Goal: Task Accomplishment & Management: Manage account settings

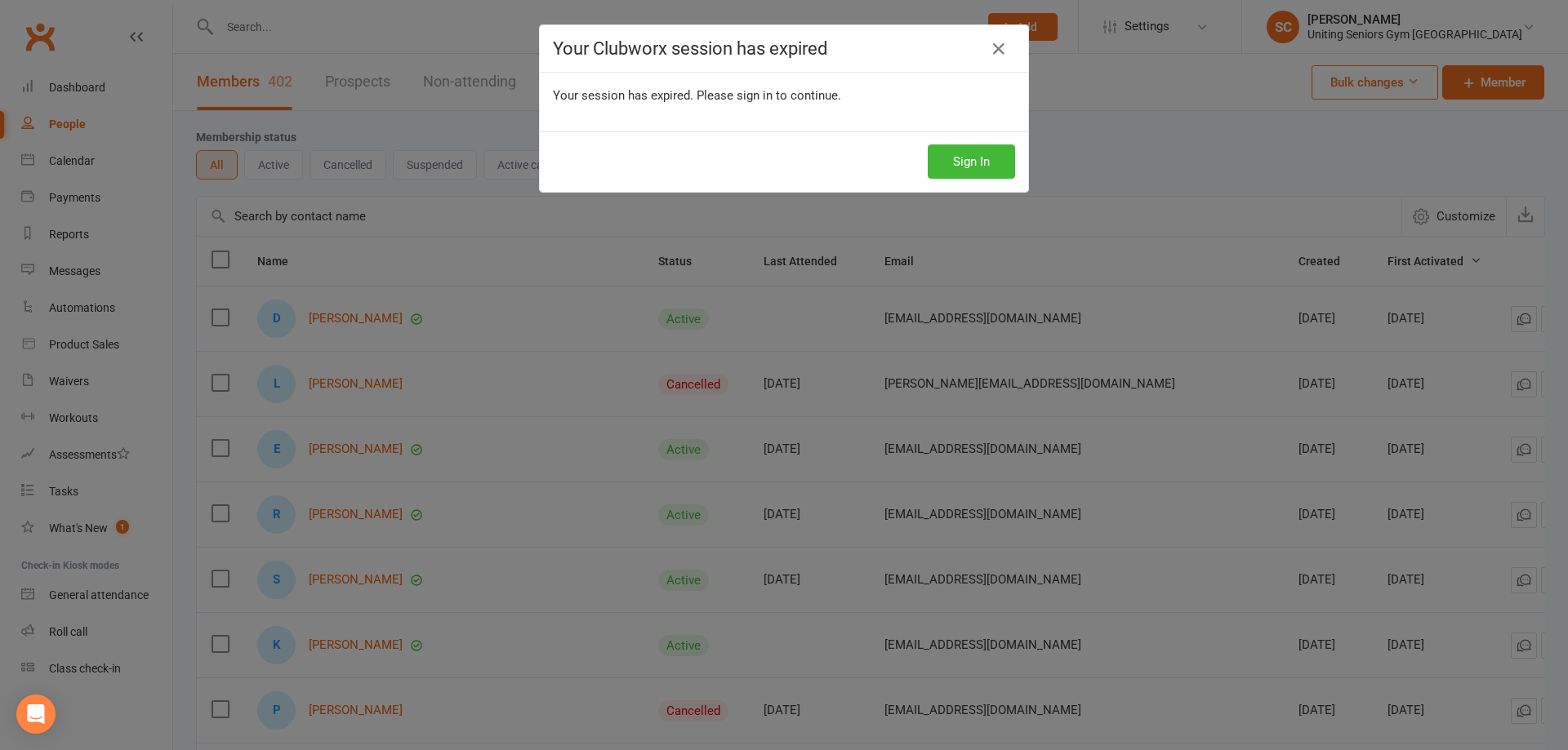
select select "100"
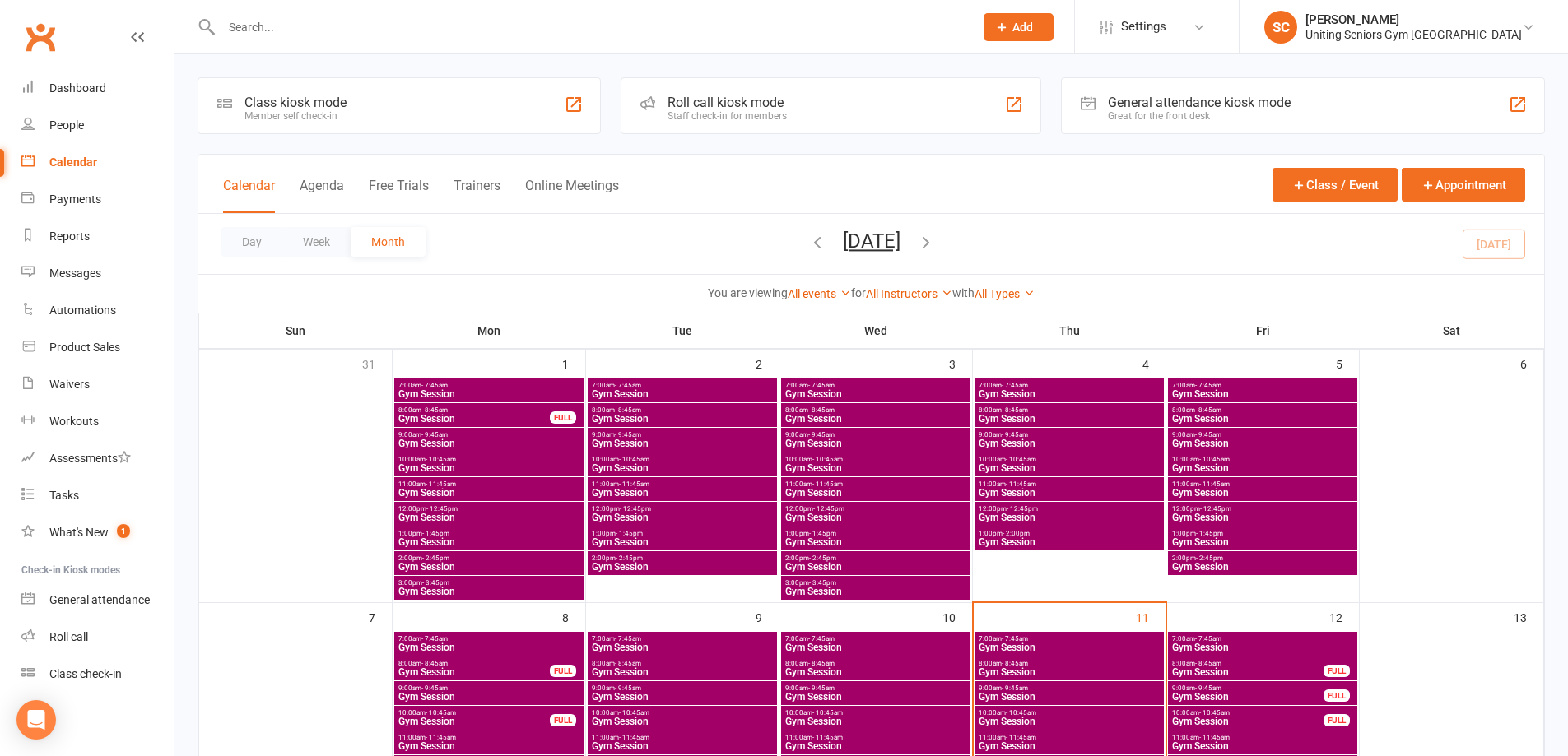
click at [935, 235] on icon "button" at bounding box center [926, 241] width 18 height 18
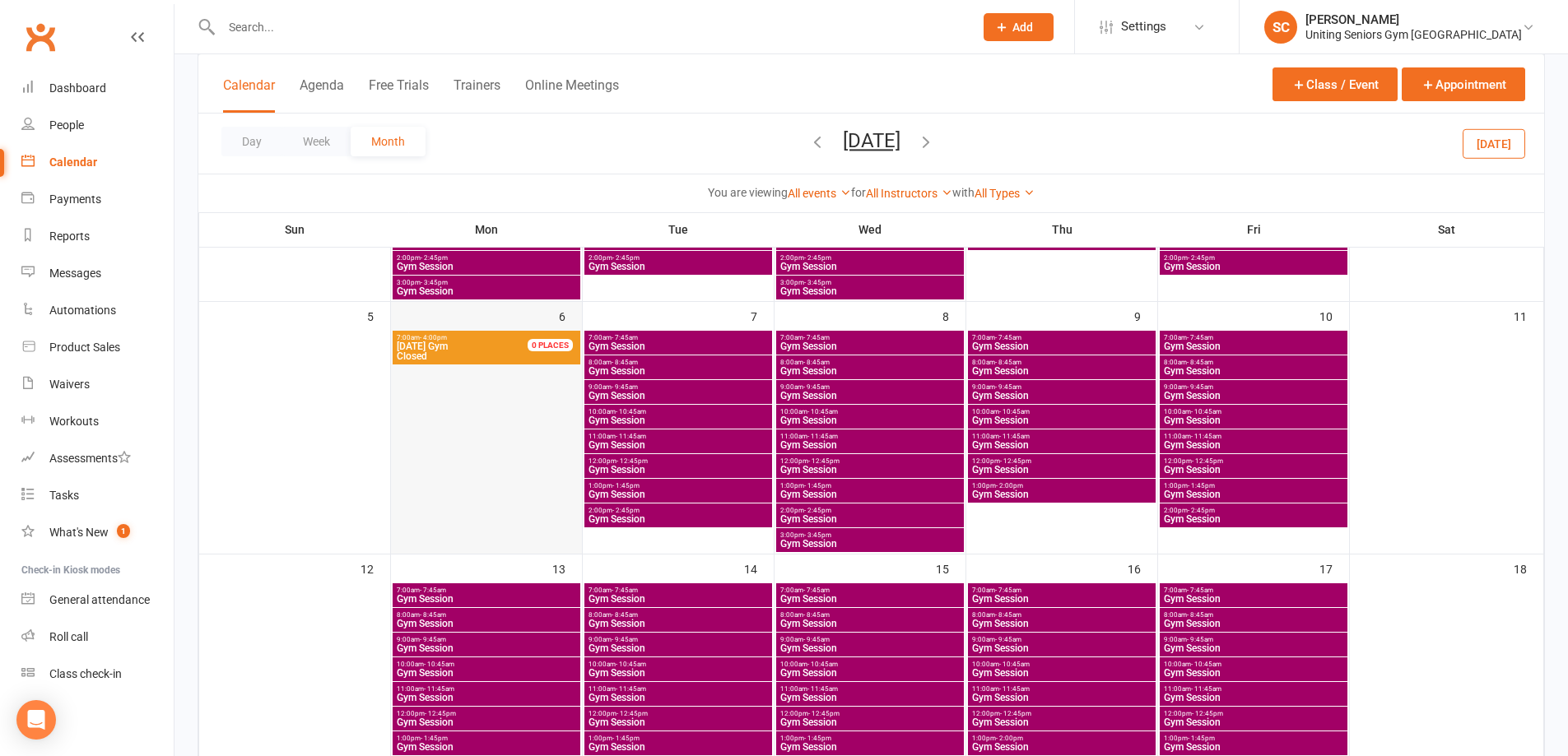
scroll to position [329, 0]
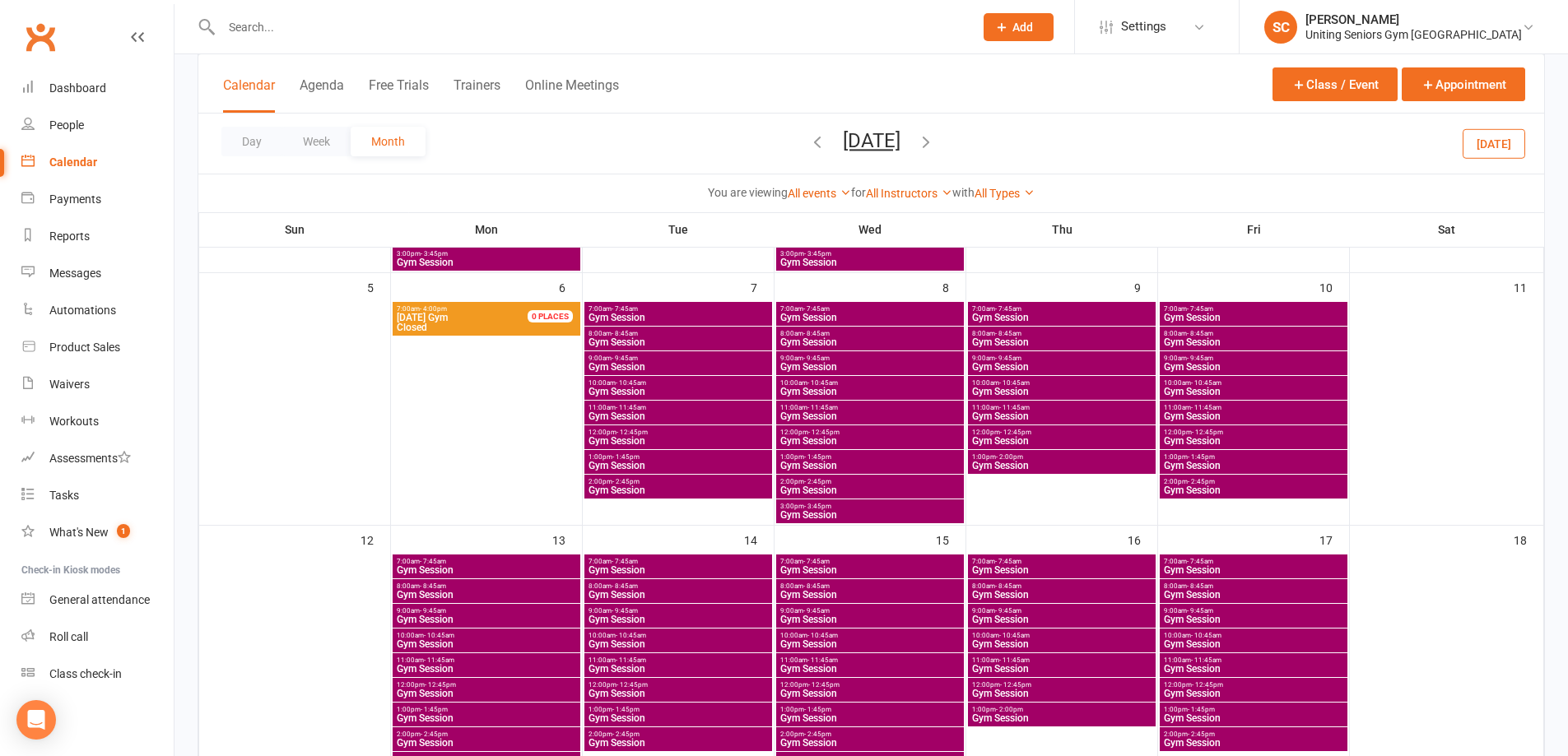
click at [332, 30] on input "text" at bounding box center [590, 27] width 746 height 23
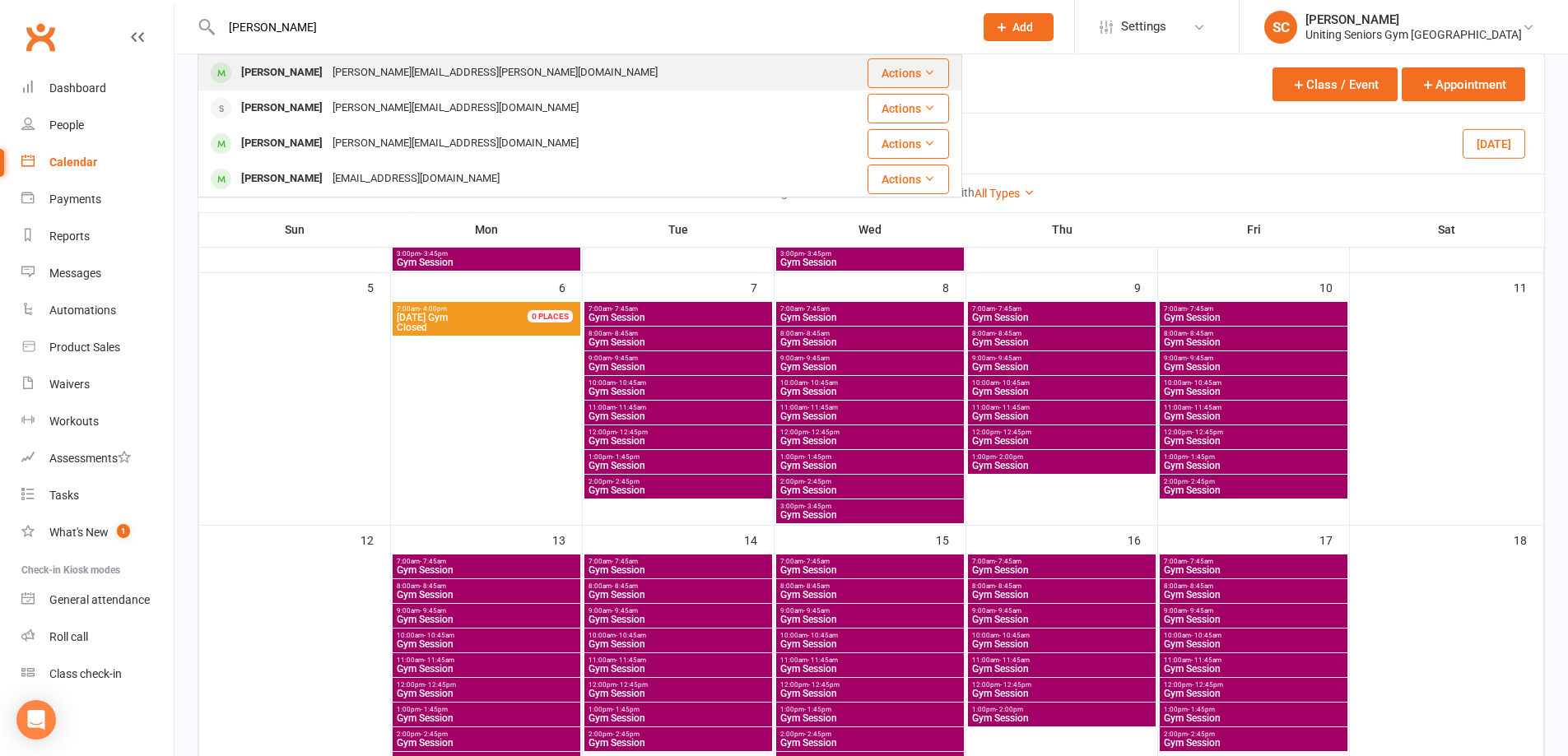
type input "frances t"
click at [353, 81] on div "[PERSON_NAME][EMAIL_ADDRESS][PERSON_NAME][DOMAIN_NAME]" at bounding box center [495, 72] width 335 height 24
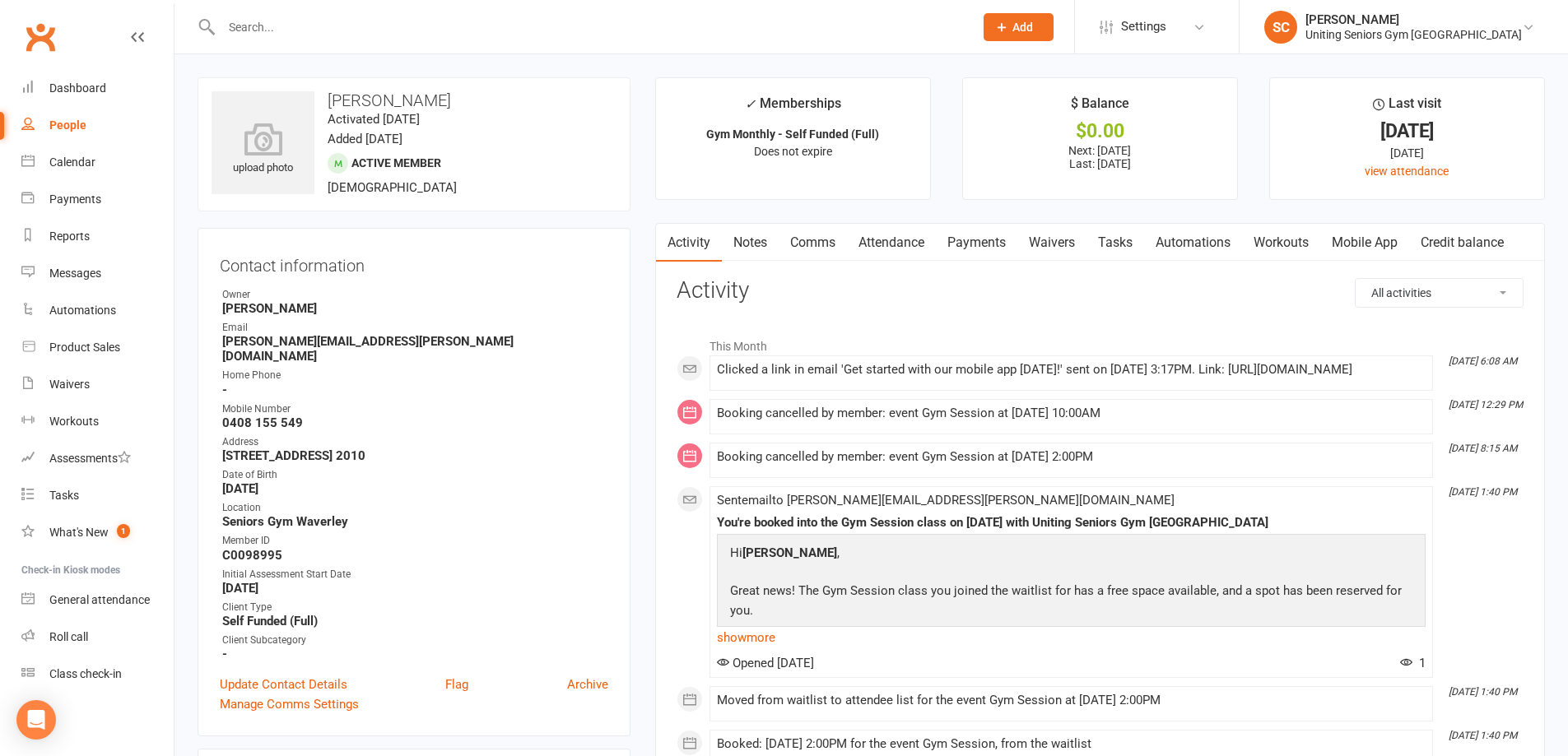
click at [892, 228] on link "Attendance" at bounding box center [891, 242] width 89 height 38
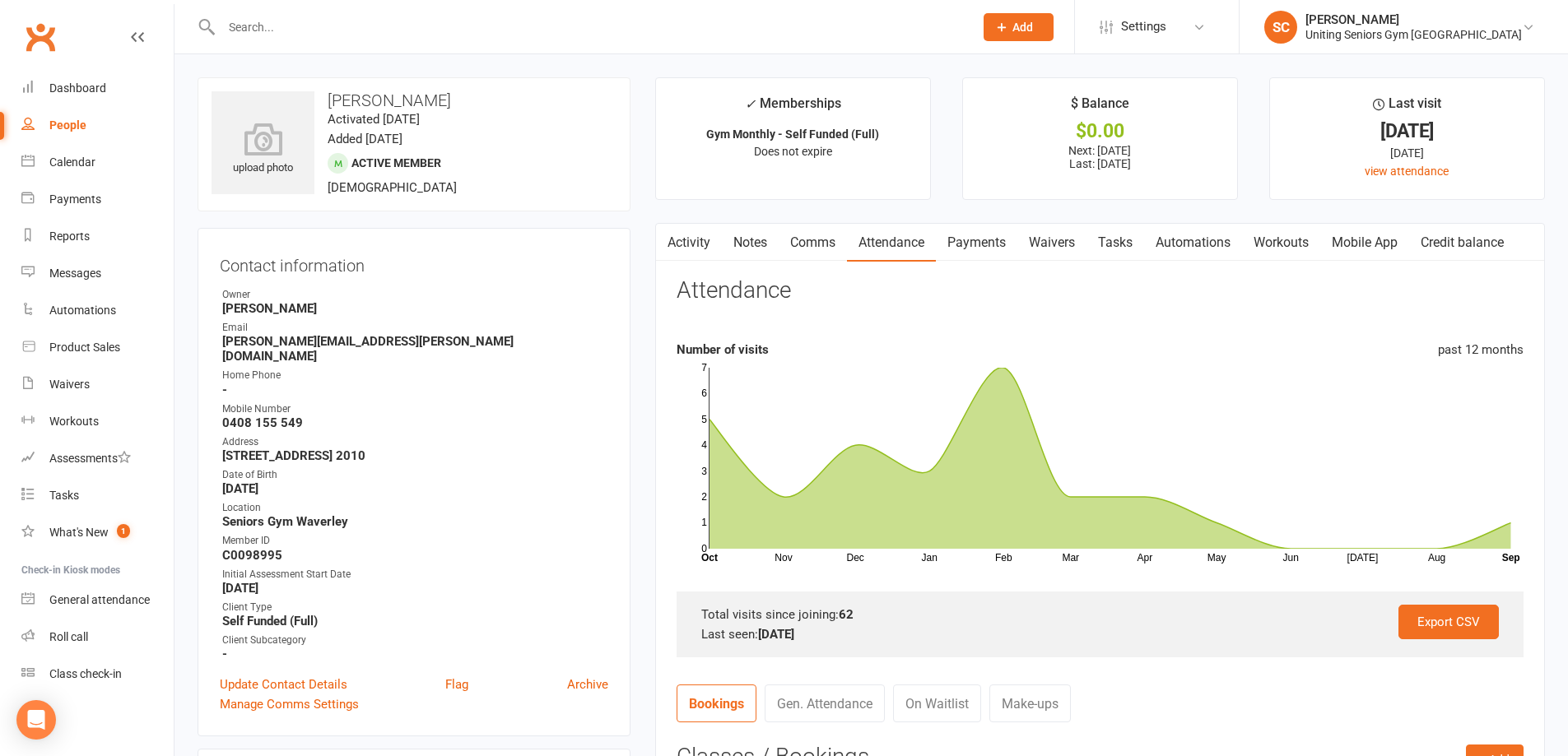
click at [1368, 238] on link "Mobile App" at bounding box center [1364, 242] width 89 height 38
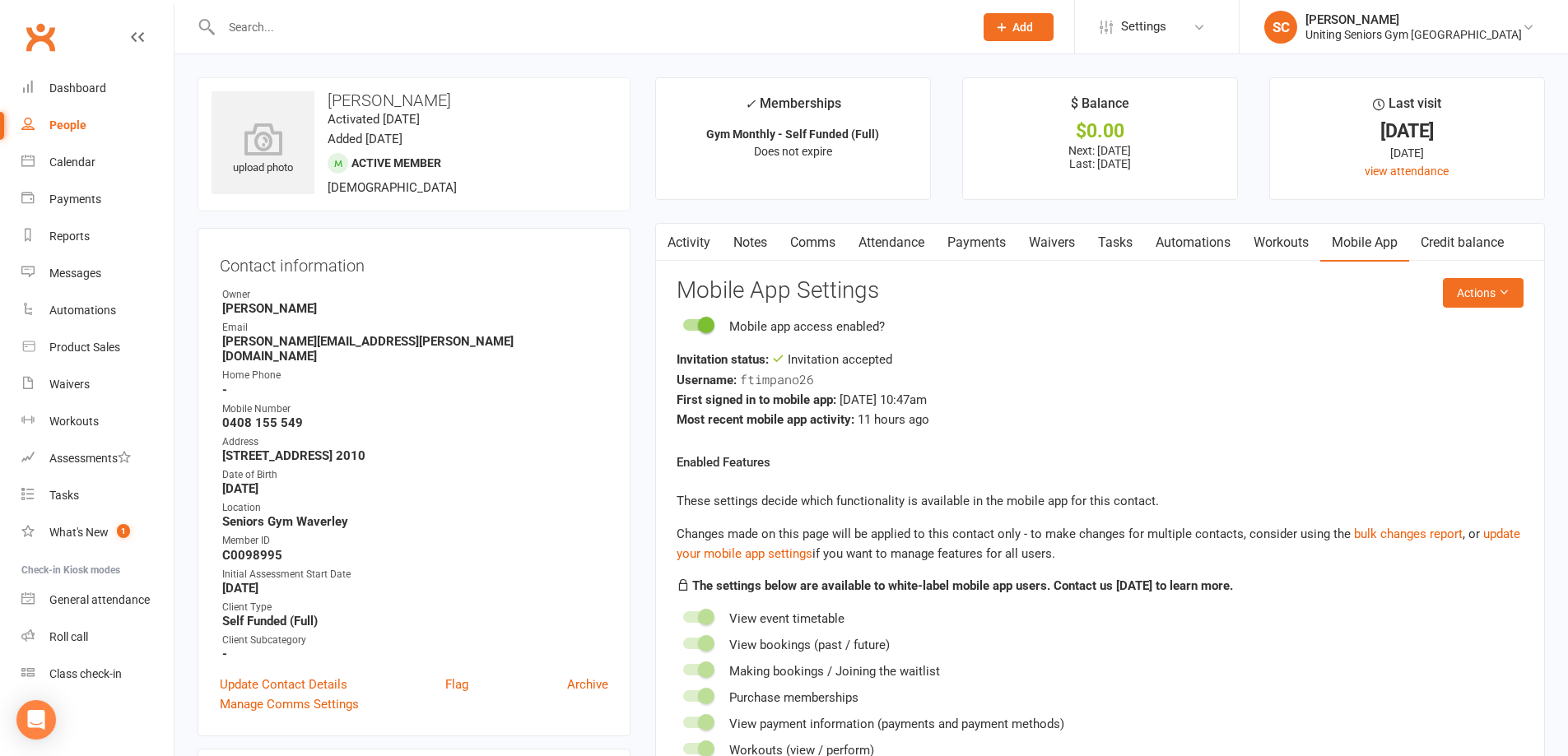
click at [691, 244] on link "Activity" at bounding box center [689, 242] width 66 height 38
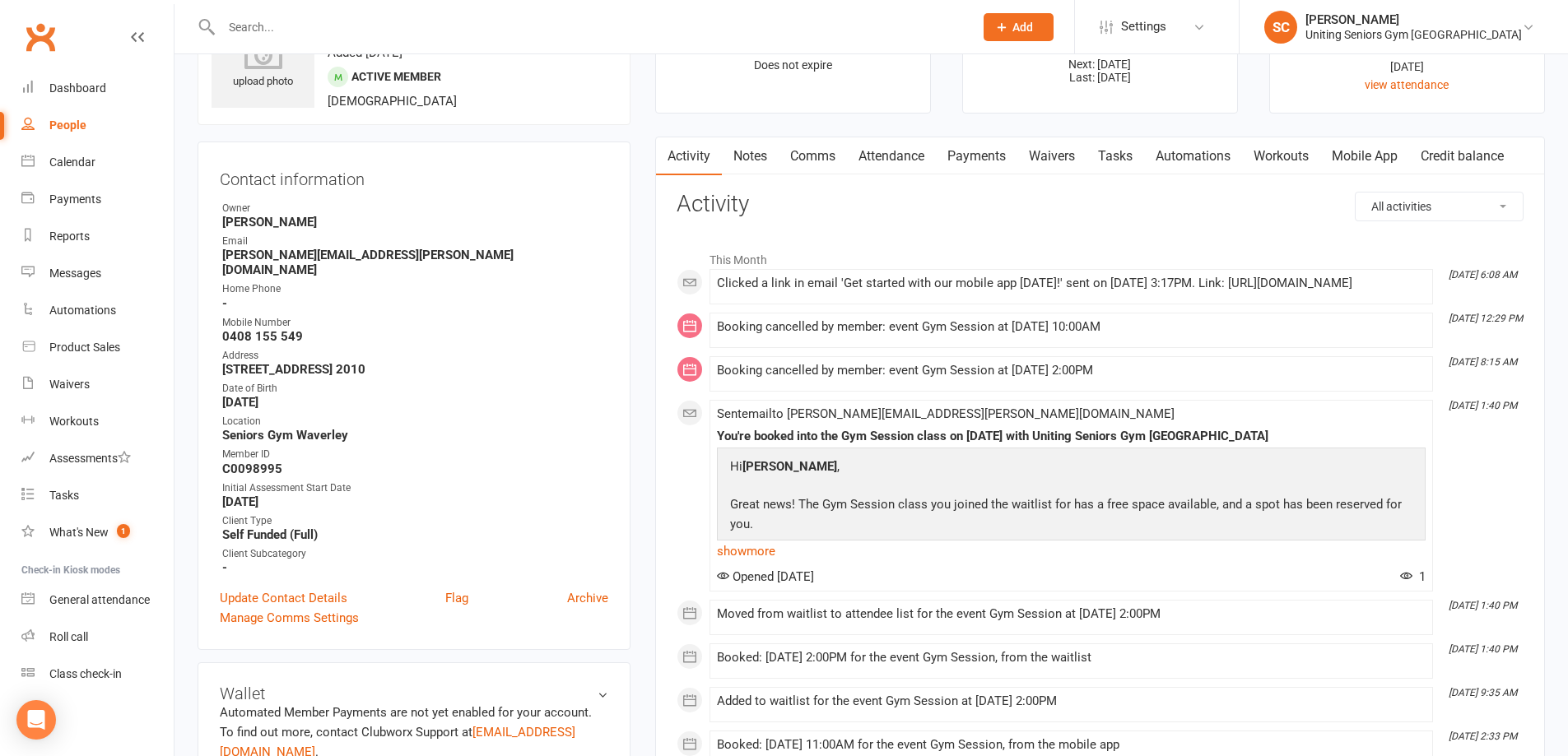
scroll to position [82, 0]
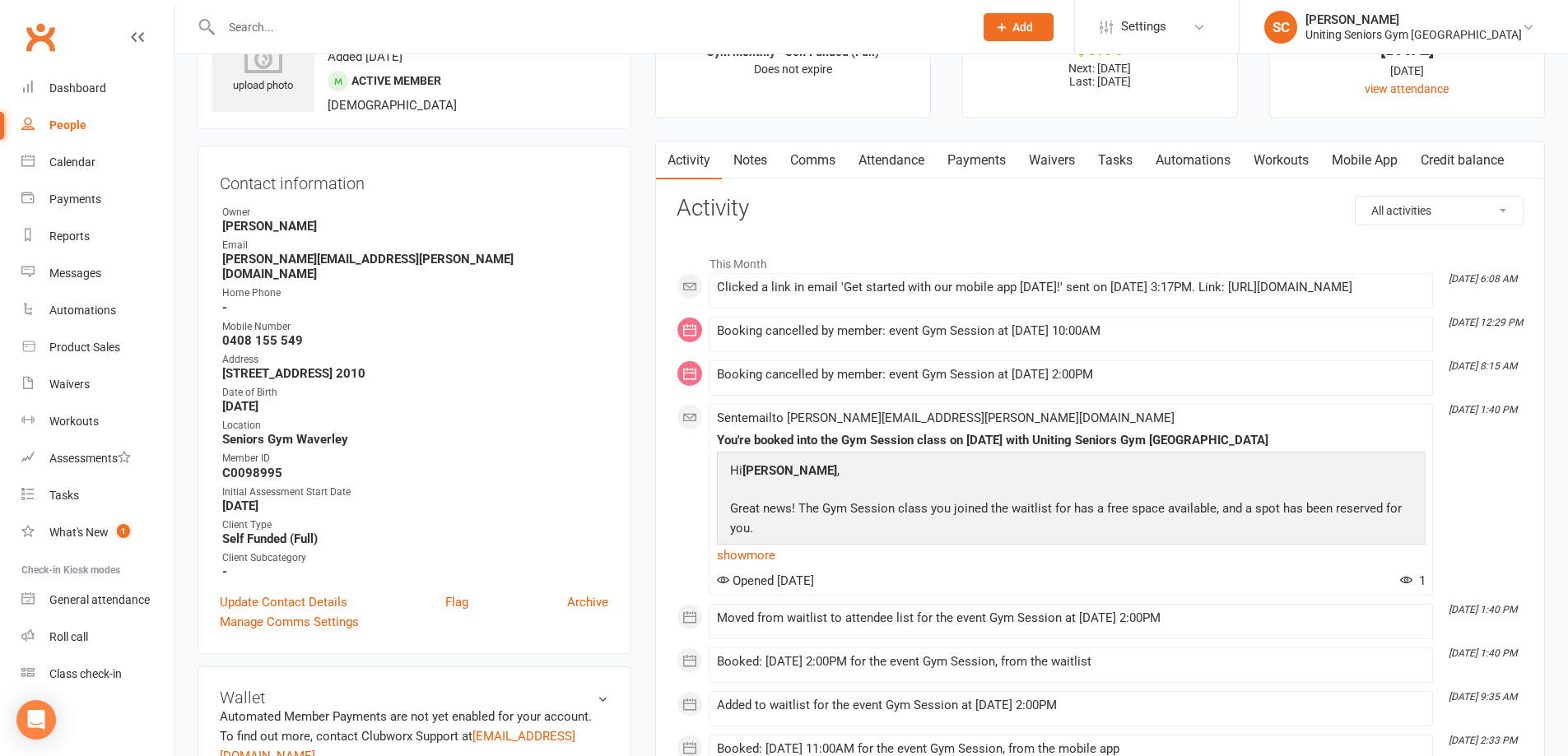
click at [899, 145] on link "Attendance" at bounding box center [891, 160] width 89 height 38
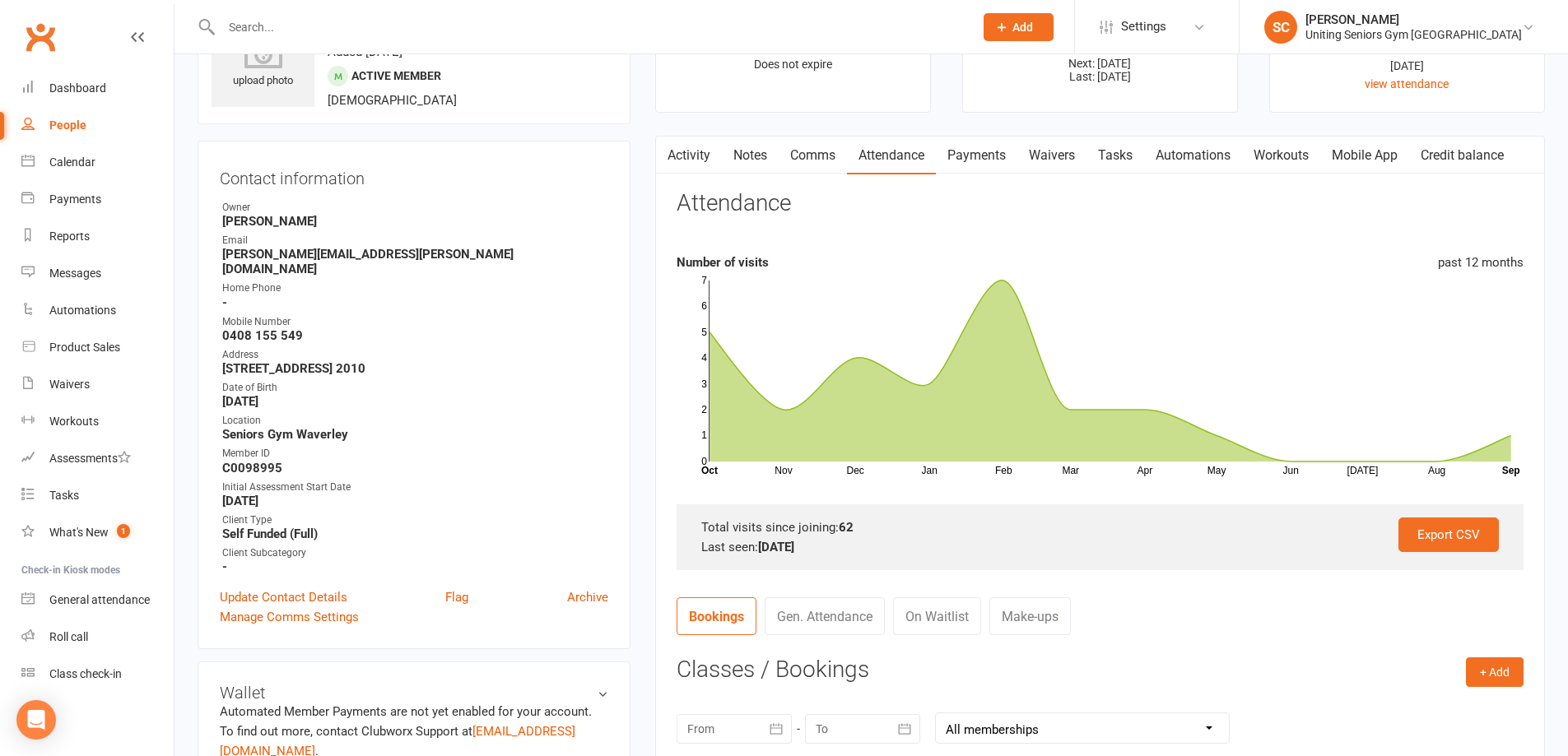
scroll to position [82, 0]
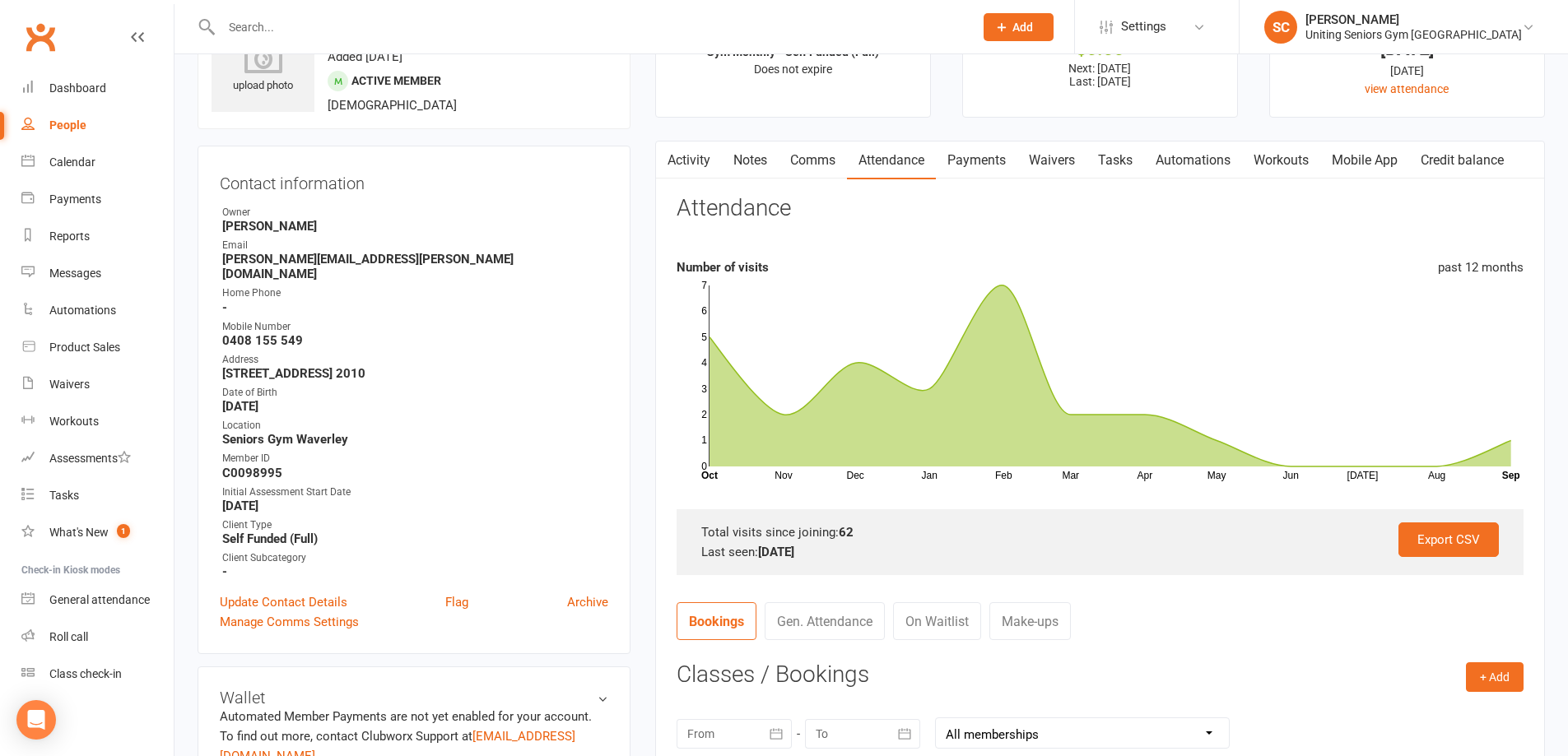
click at [1379, 160] on link "Mobile App" at bounding box center [1364, 160] width 89 height 38
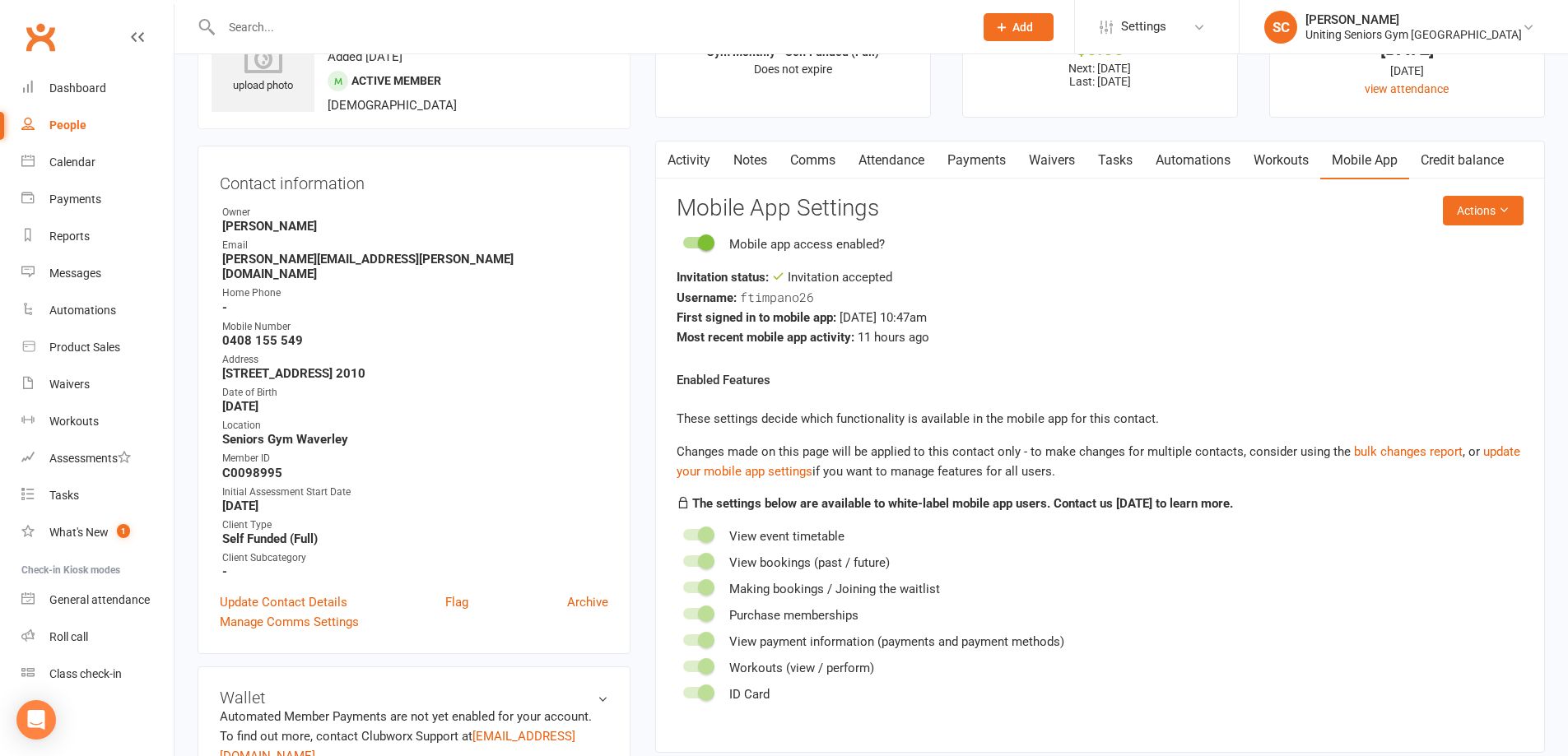
click at [672, 161] on button "button" at bounding box center [666, 160] width 20 height 37
click at [691, 158] on link "Activity" at bounding box center [689, 160] width 66 height 38
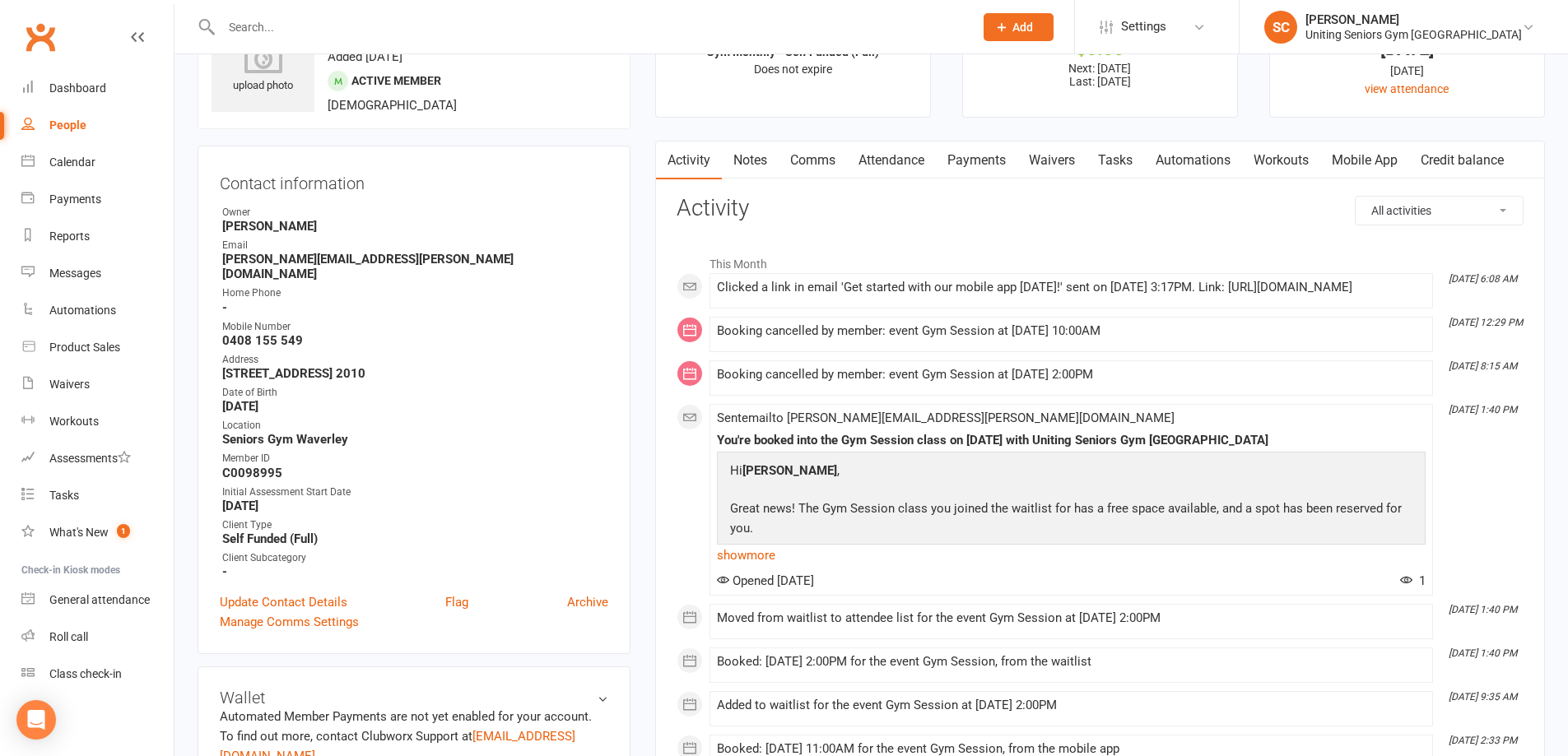
click at [906, 159] on link "Attendance" at bounding box center [891, 160] width 89 height 38
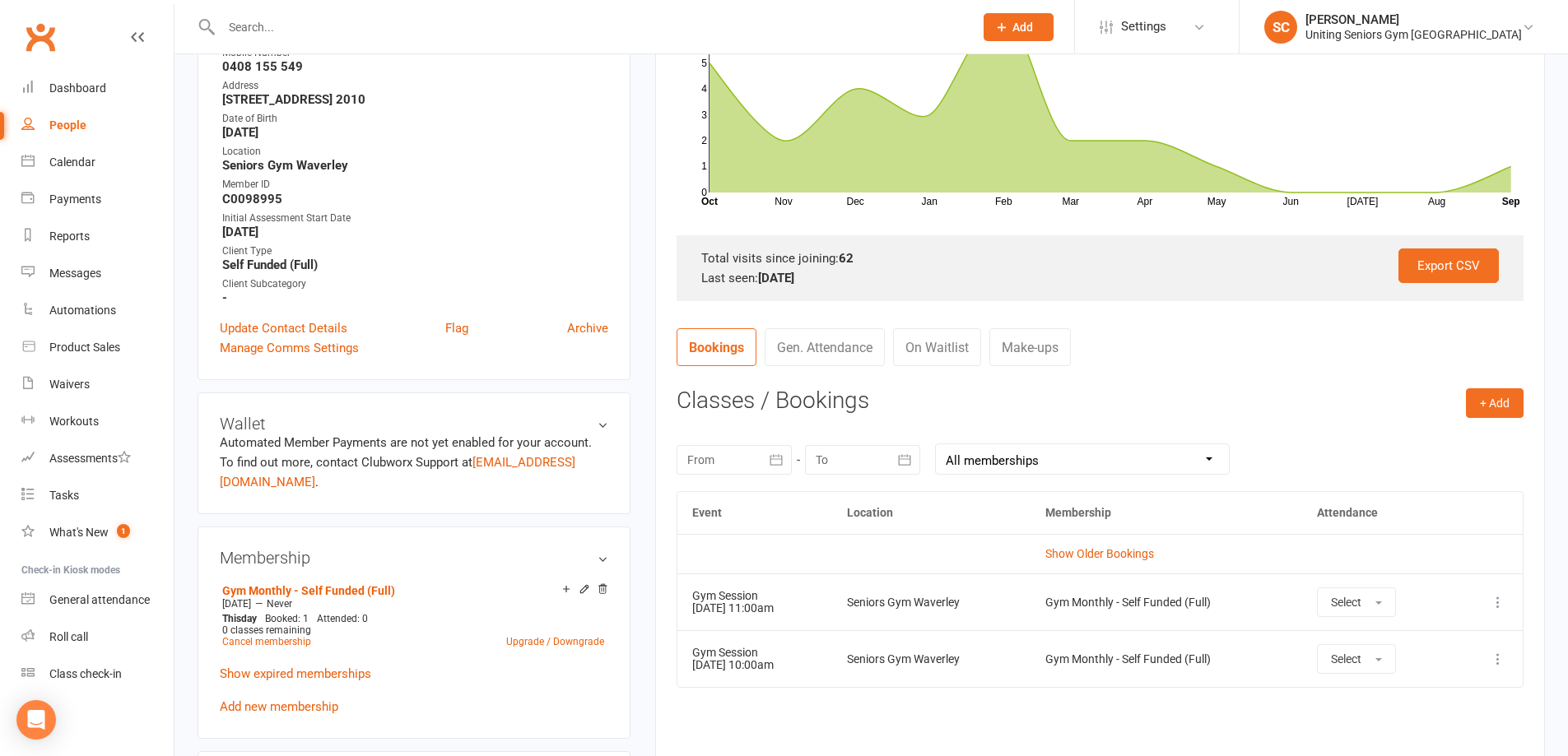
scroll to position [411, 0]
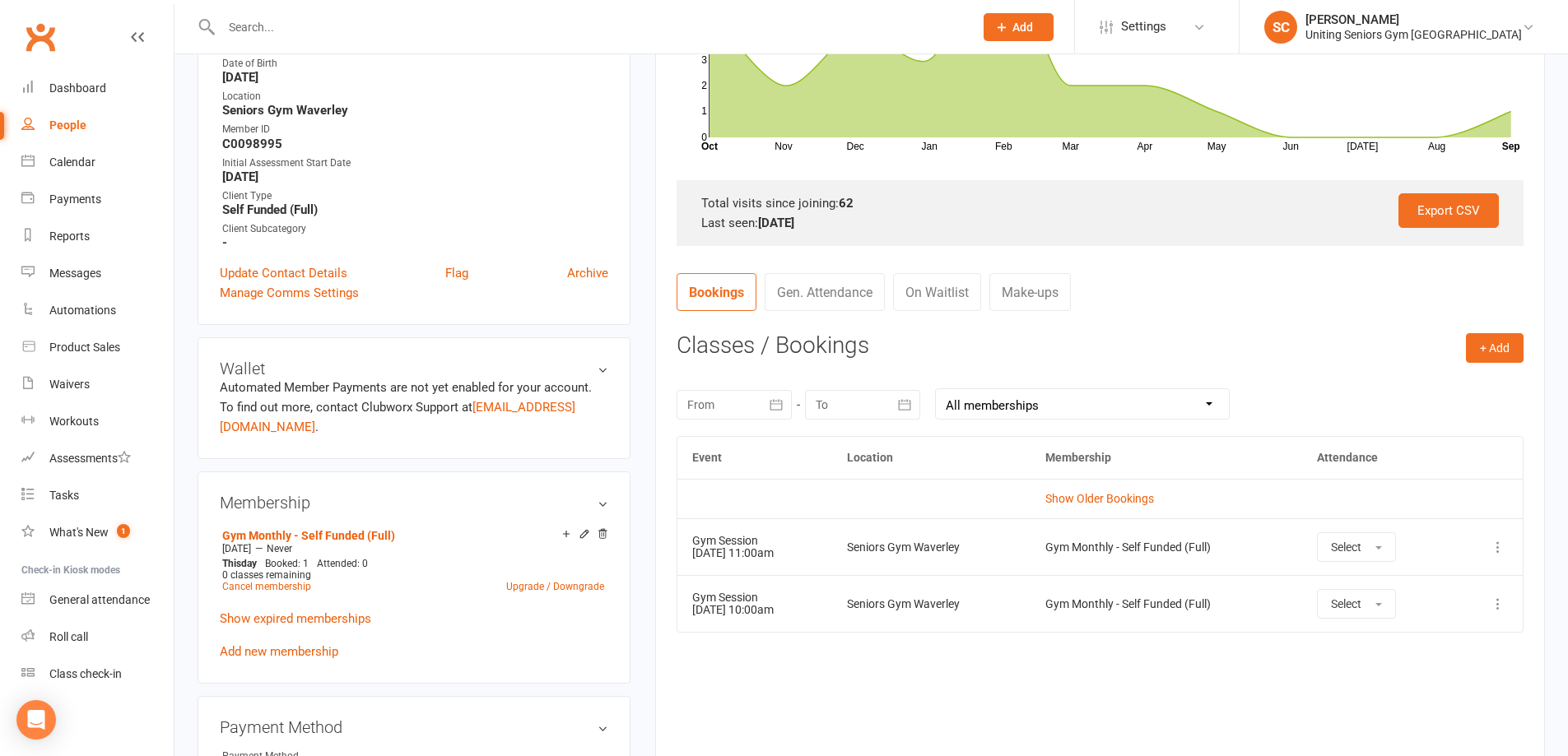
click at [1501, 544] on icon at bounding box center [1498, 546] width 17 height 17
click at [1458, 641] on link "Remove booking" at bounding box center [1426, 645] width 163 height 33
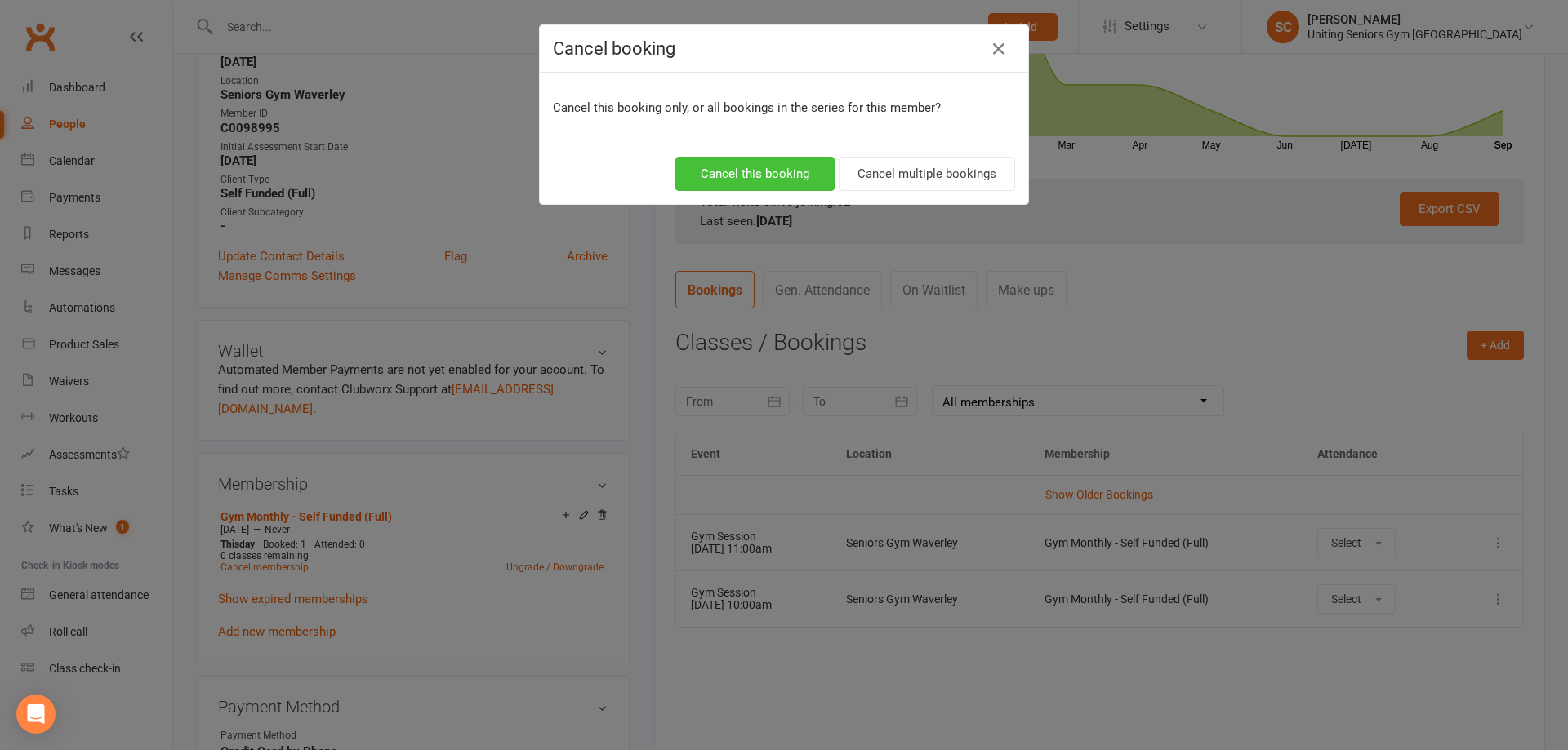
click at [745, 173] on button "Cancel this booking" at bounding box center [755, 173] width 159 height 34
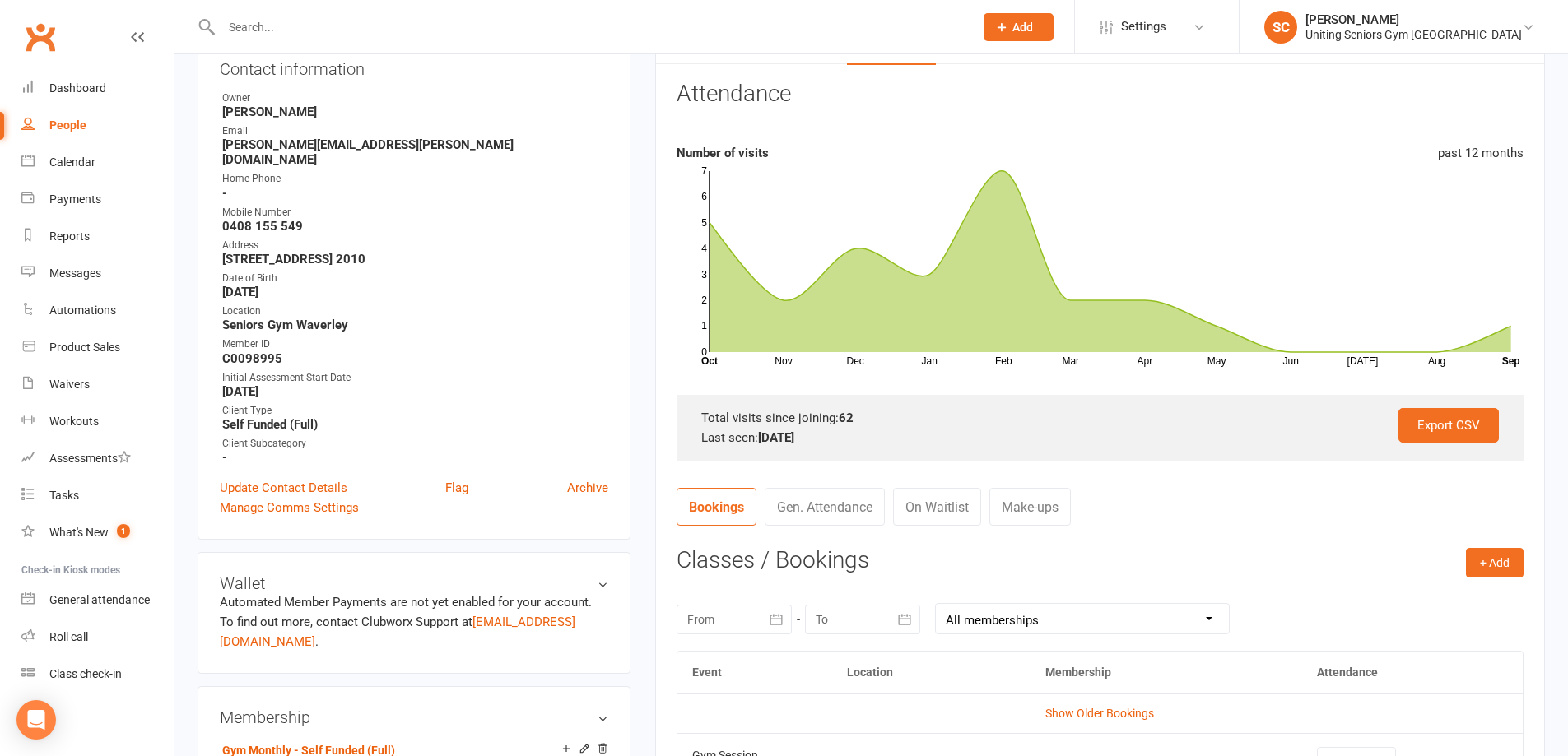
scroll to position [0, 0]
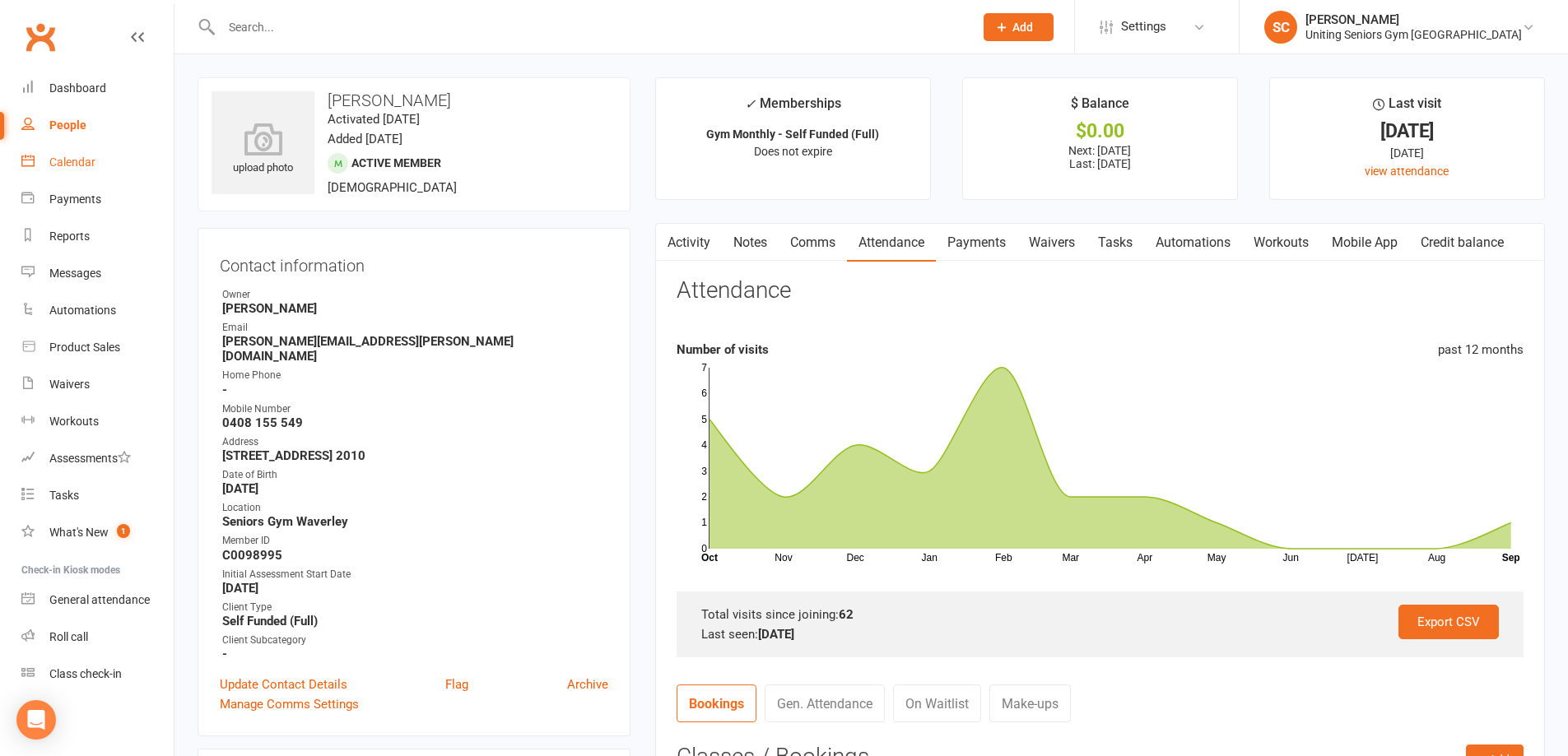
click at [81, 159] on div "Calendar" at bounding box center [72, 161] width 47 height 13
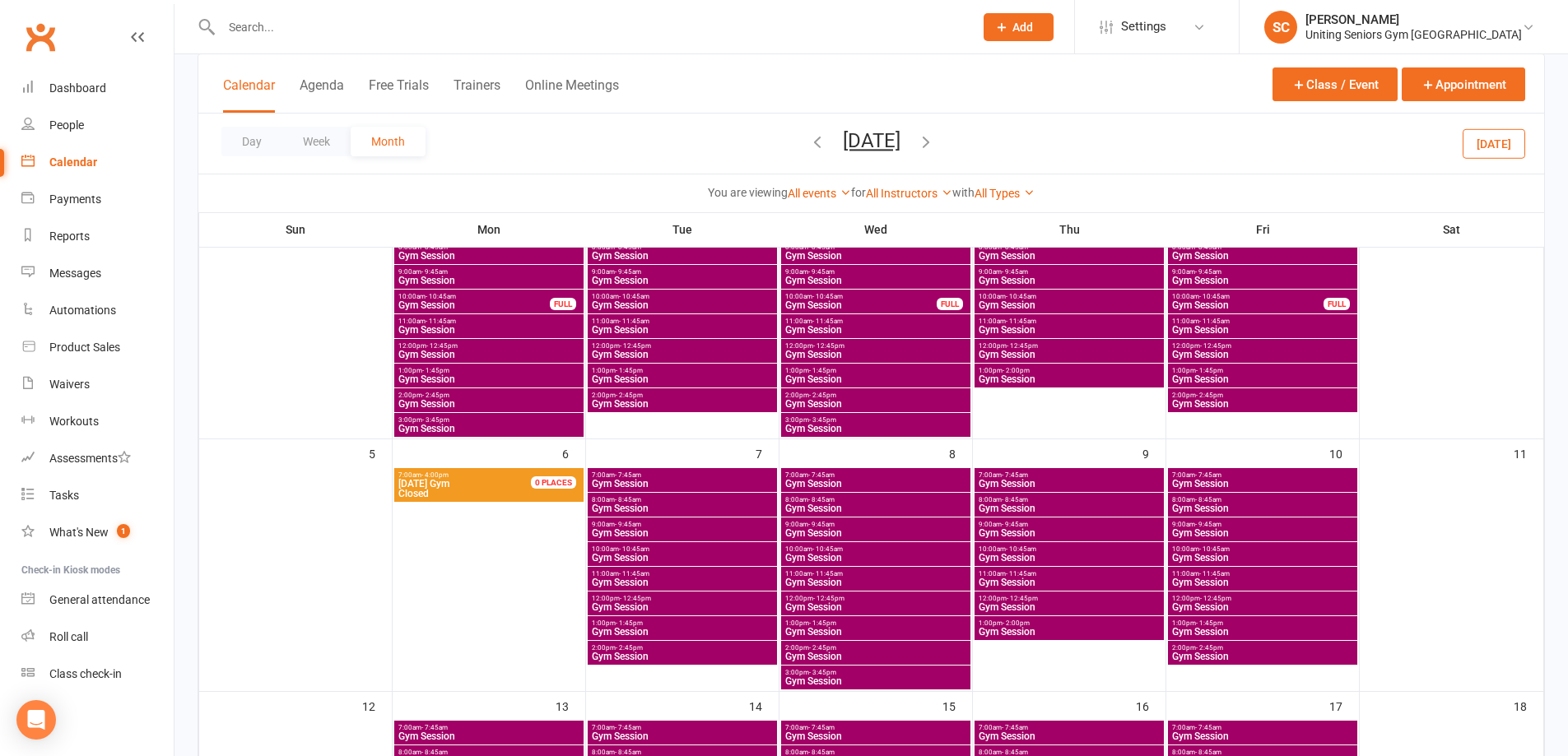
scroll to position [165, 0]
